Goal: Information Seeking & Learning: Learn about a topic

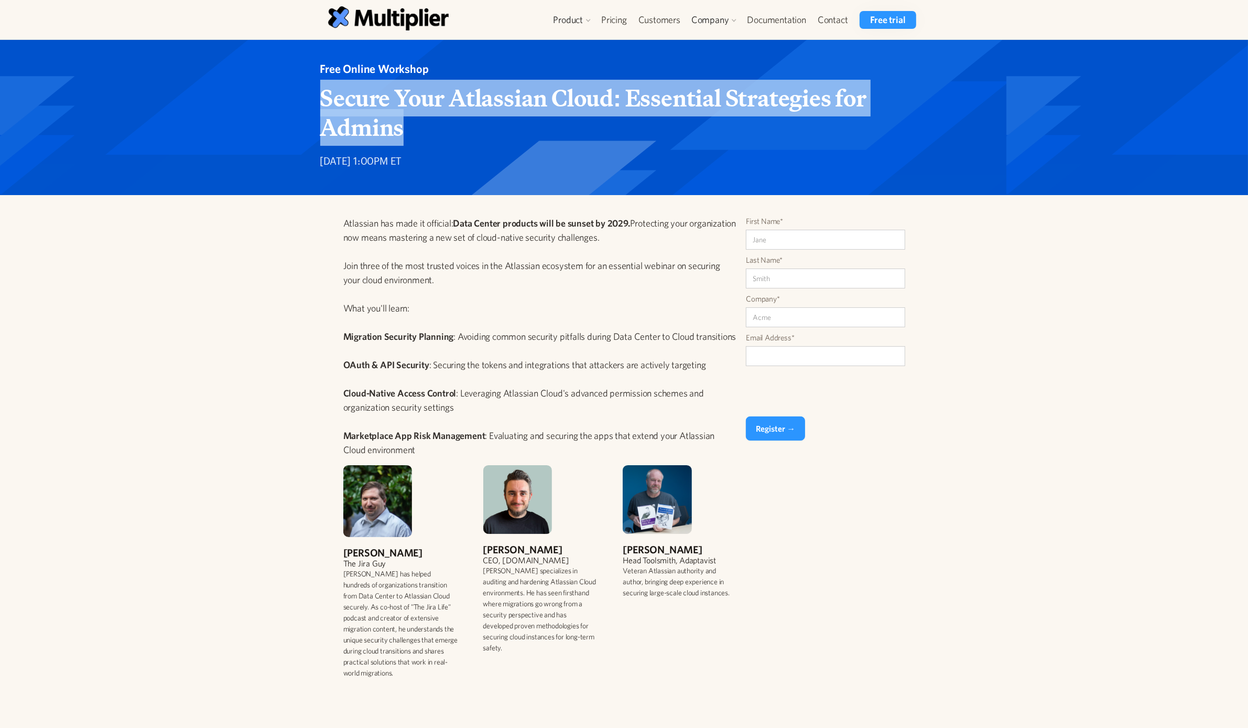
drag, startPoint x: 436, startPoint y: 122, endPoint x: 312, endPoint y: 101, distance: 125.0
click at [312, 101] on div "Free Online Workshop Secure Your Atlassian Cloud: Essential Strategies for Admi…" at bounding box center [624, 117] width 645 height 113
copy strong "Secure Your Atlassian Cloud: Essential Strategies for Admins"
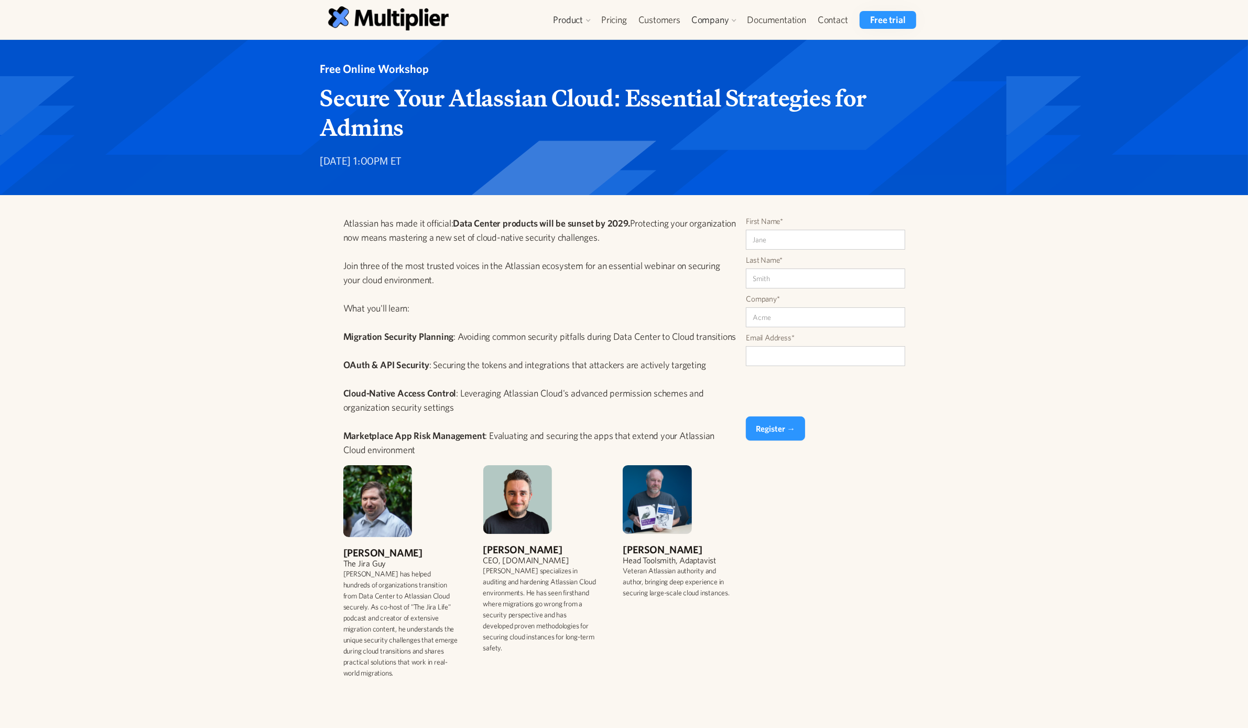
click at [417, 229] on p "Atlassian has made it official: Data Center products will be sunset by 2029. Pr…" at bounding box center [540, 336] width 395 height 241
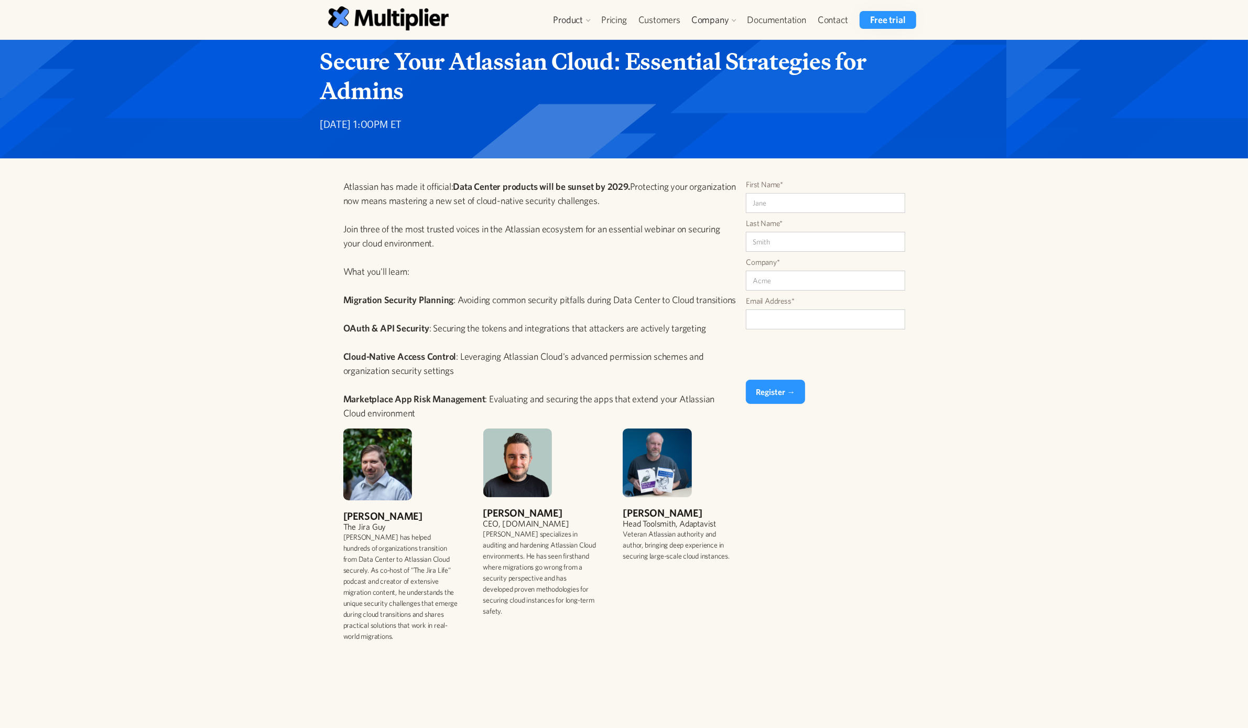
scroll to position [66, 0]
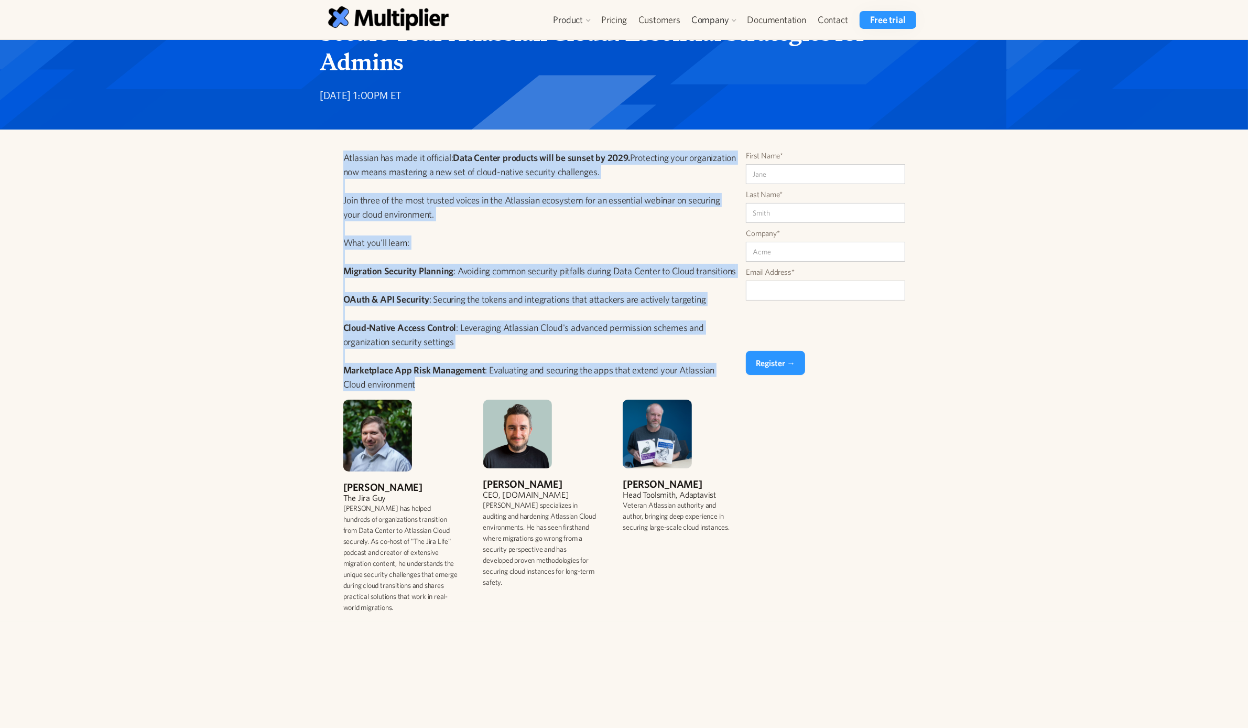
drag, startPoint x: 426, startPoint y: 386, endPoint x: 306, endPoint y: 160, distance: 255.4
click at [306, 160] on div "Atlassian has made it official: Data Center products will be sunset by 2029. Pr…" at bounding box center [624, 385] width 645 height 471
copy p "Atlassian has made it official: Data Center products will be sunset by 2029. Pr…"
click at [287, 207] on div "Atlassian has made it official: Data Center products will be sunset by 2029. Pr…" at bounding box center [624, 375] width 1248 height 492
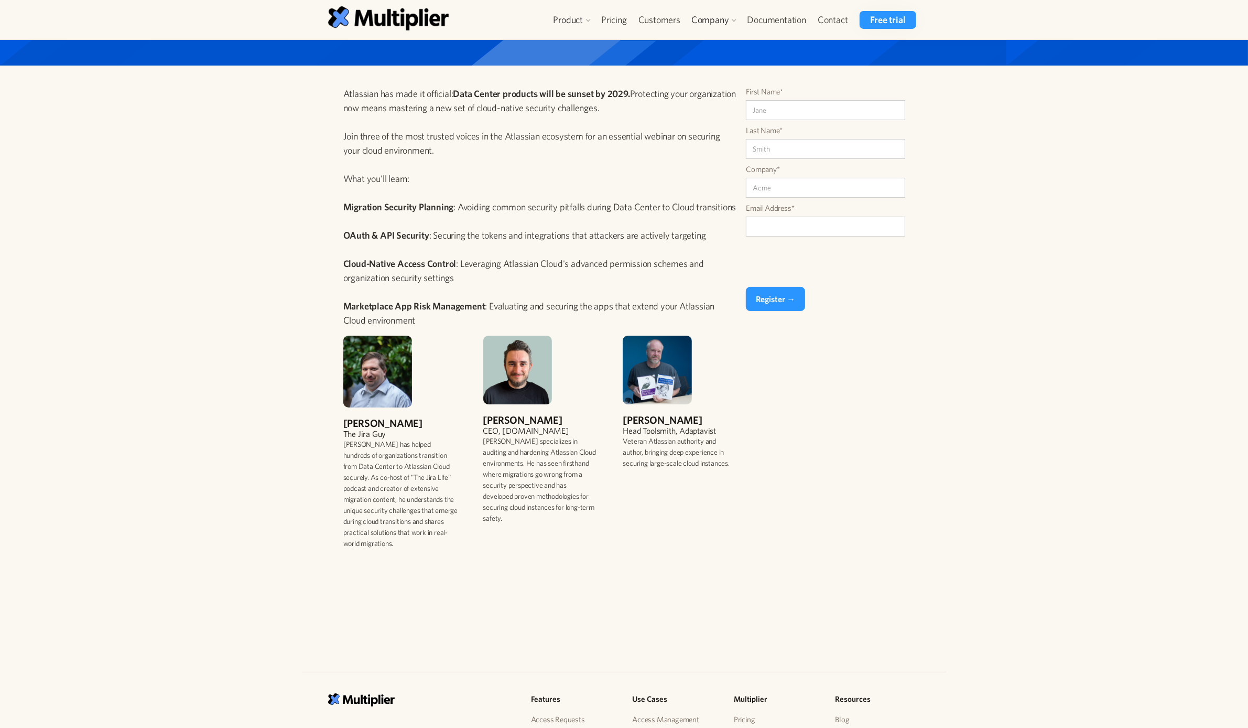
scroll to position [262, 0]
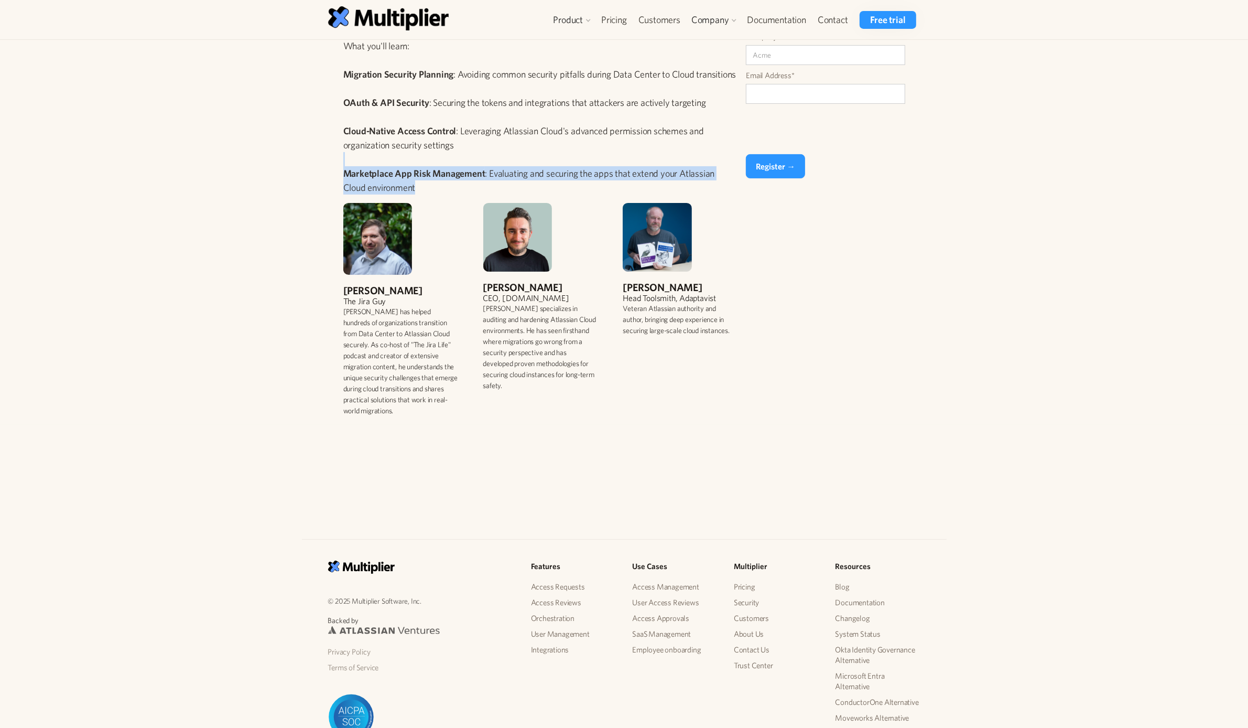
drag, startPoint x: 464, startPoint y: 189, endPoint x: 448, endPoint y: 156, distance: 36.6
click at [448, 156] on p "Atlassian has made it official: Data Center products will be sunset by 2029. Pr…" at bounding box center [540, 74] width 395 height 241
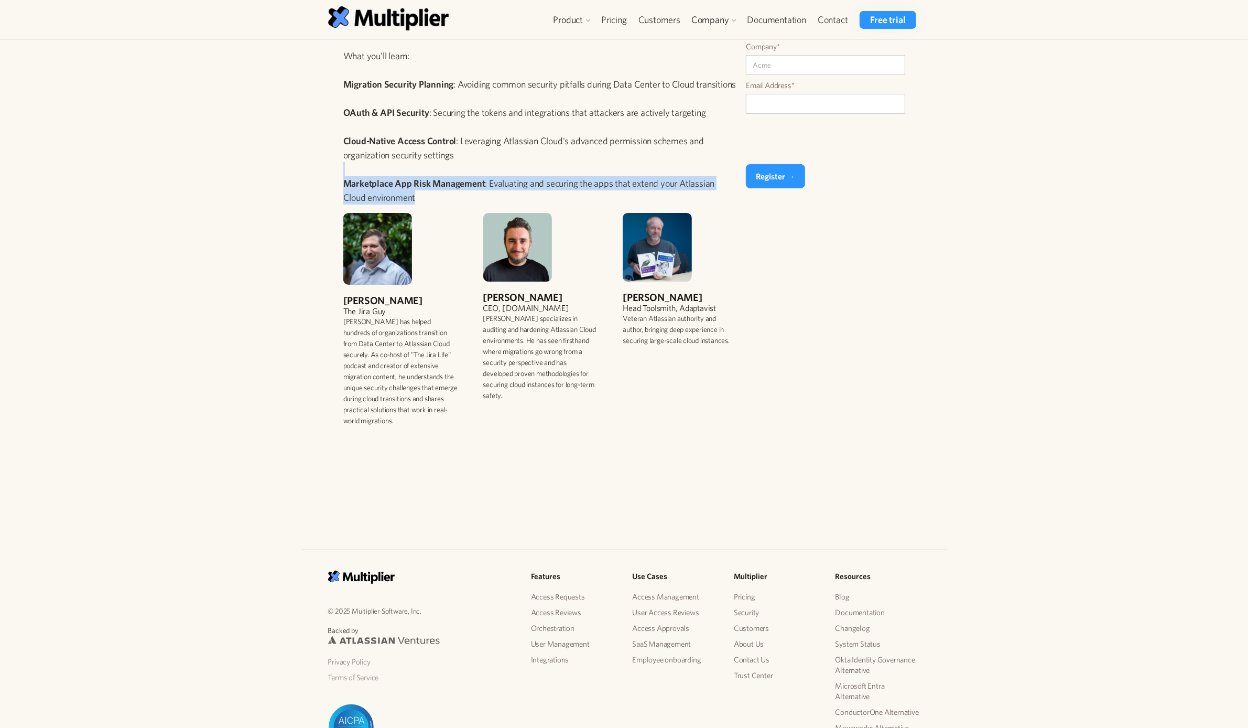
scroll to position [0, 0]
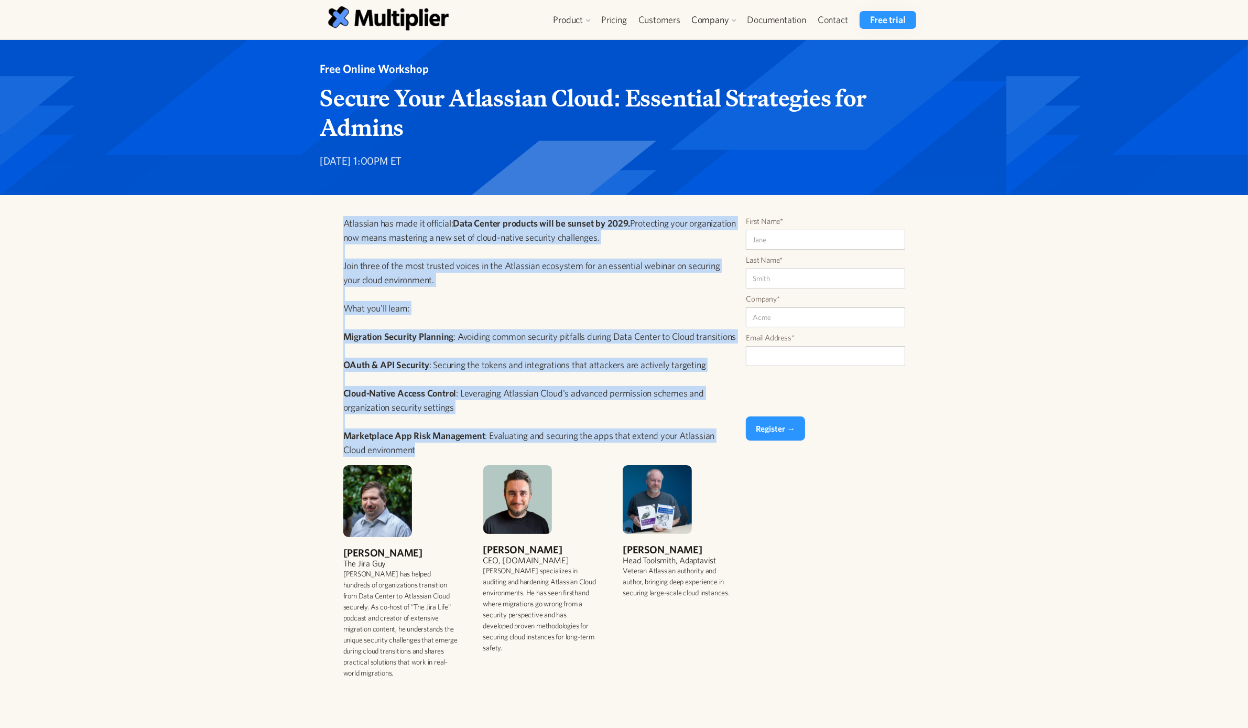
click at [343, 223] on p "Atlassian has made it official: Data Center products will be sunset by 2029. Pr…" at bounding box center [540, 336] width 395 height 241
copy p "Atlassian has made it official: Data Center products will be sunset by 2029. Pr…"
click at [356, 229] on strong "OAuth & API Security" at bounding box center [386, 364] width 86 height 11
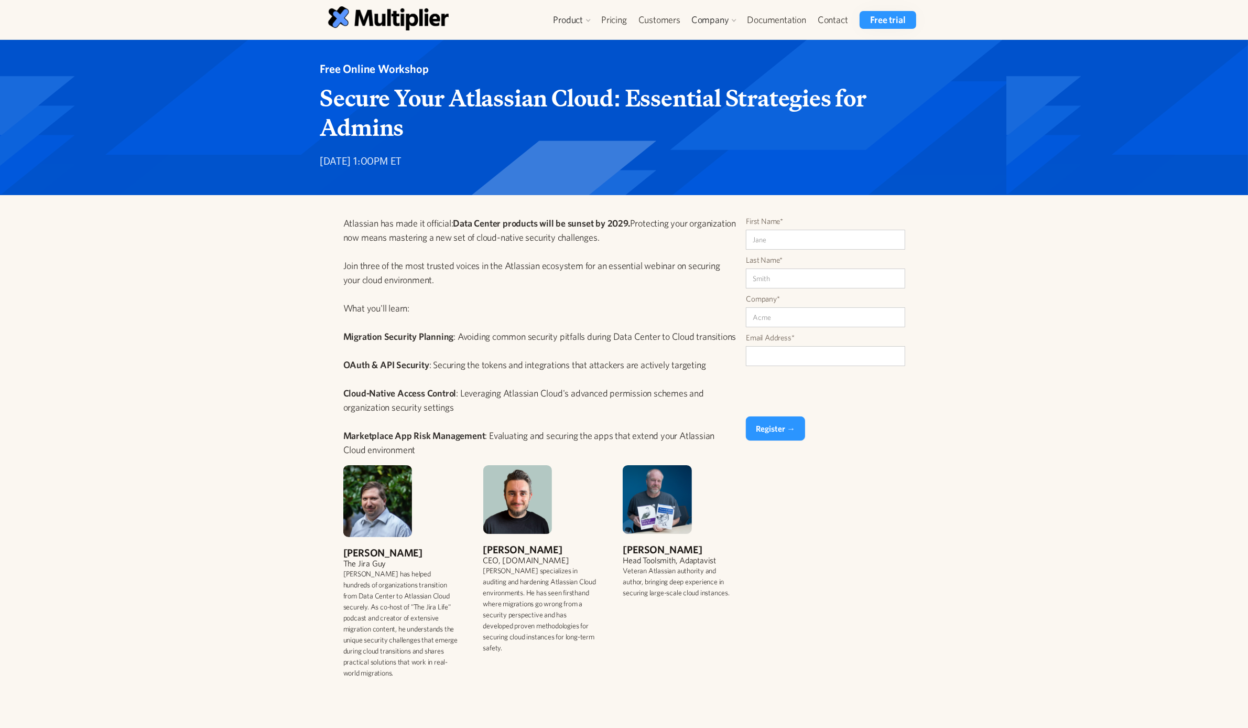
click at [353, 229] on p "Atlassian has made it official: Data Center products will be sunset by 2029. Pr…" at bounding box center [540, 336] width 395 height 241
